Goal: Ask a question

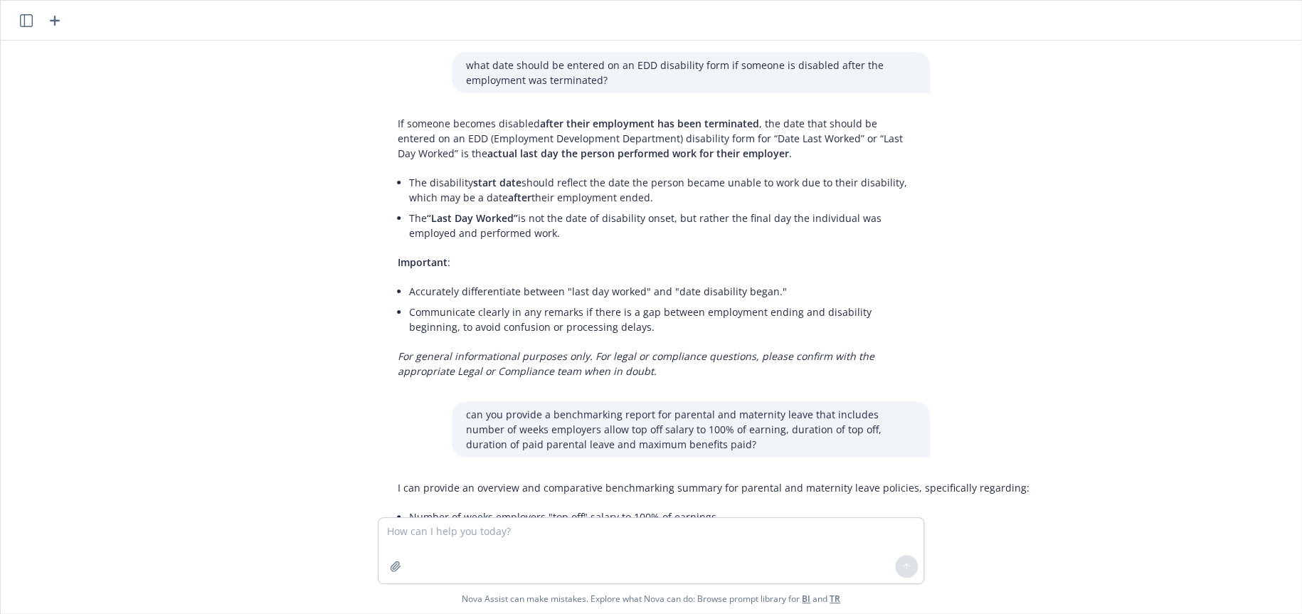
scroll to position [1137, 0]
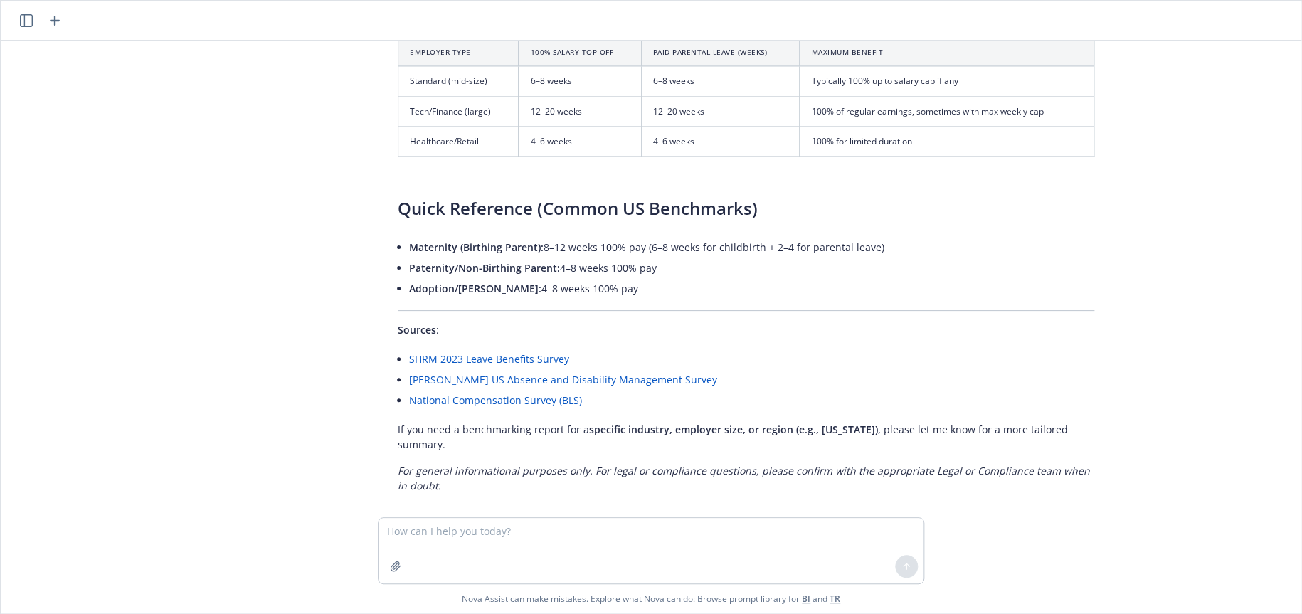
click at [593, 536] on textarea at bounding box center [651, 550] width 545 height 65
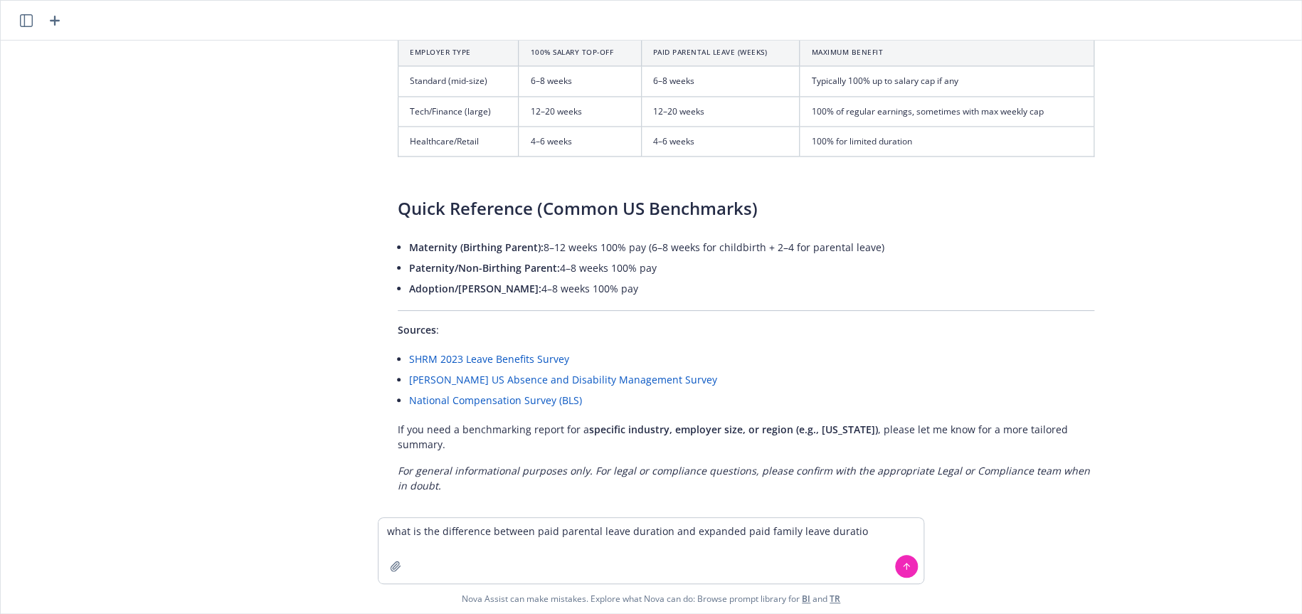
type textarea "what is the difference between paid parental leave duration and expanded paid f…"
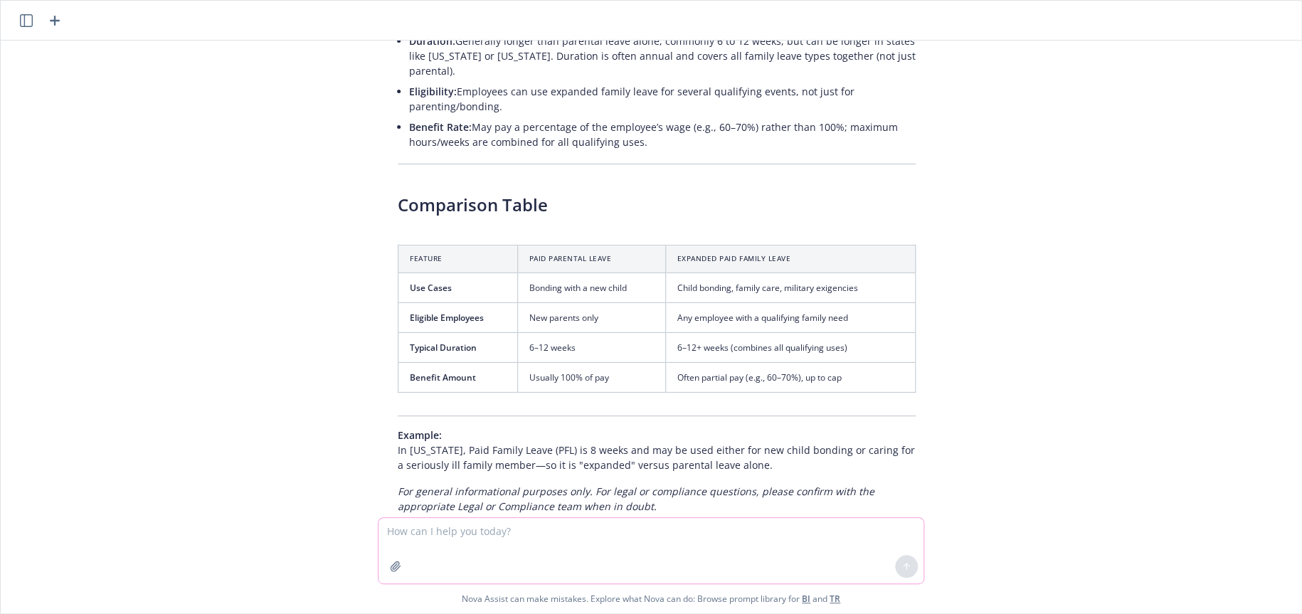
scroll to position [2135, 0]
